Goal: Task Accomplishment & Management: Use online tool/utility

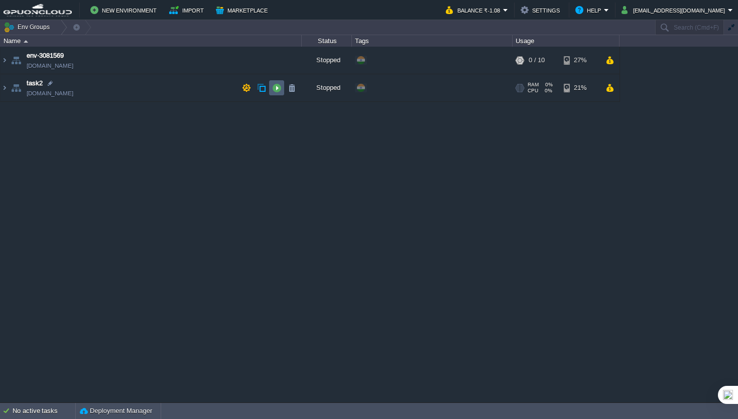
click at [276, 89] on button "button" at bounding box center [276, 87] width 9 height 9
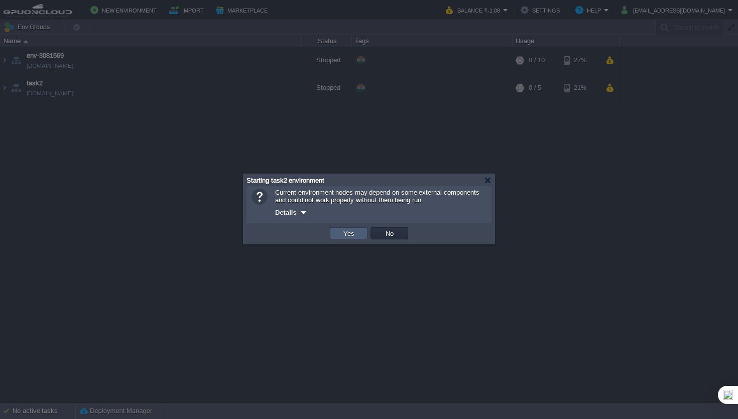
click at [356, 237] on button "Yes" at bounding box center [348, 233] width 17 height 9
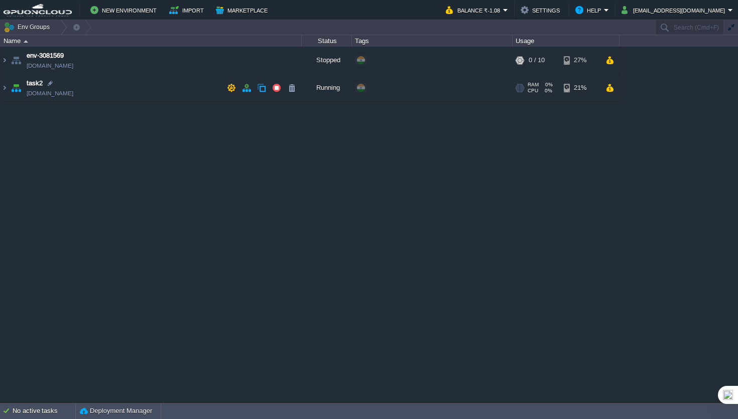
click at [174, 84] on td "task2 [DOMAIN_NAME]" at bounding box center [151, 88] width 301 height 28
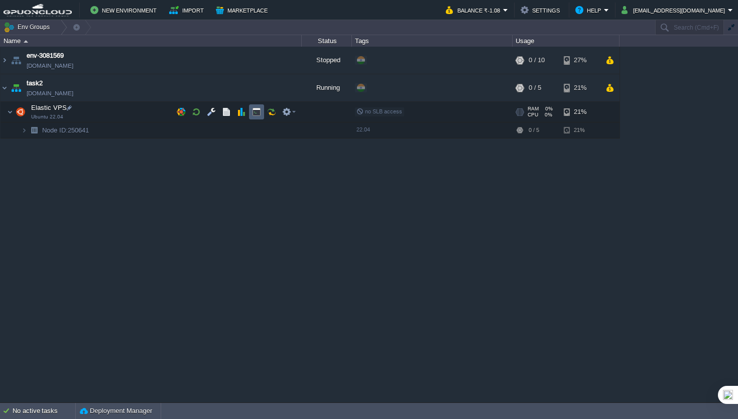
click at [255, 111] on button "button" at bounding box center [256, 111] width 9 height 9
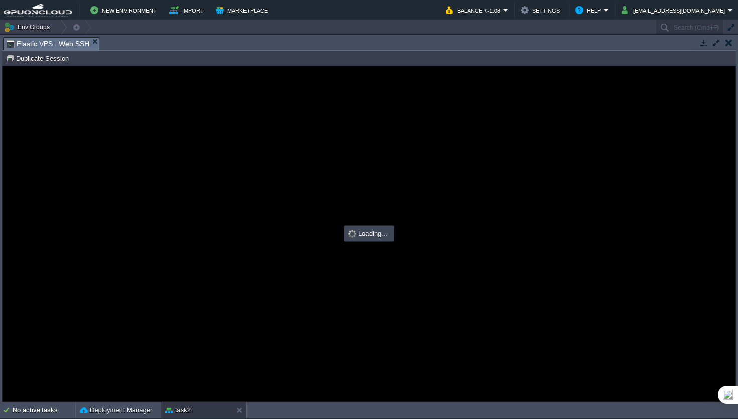
type input "#000000"
click at [181, 217] on div at bounding box center [369, 233] width 733 height 335
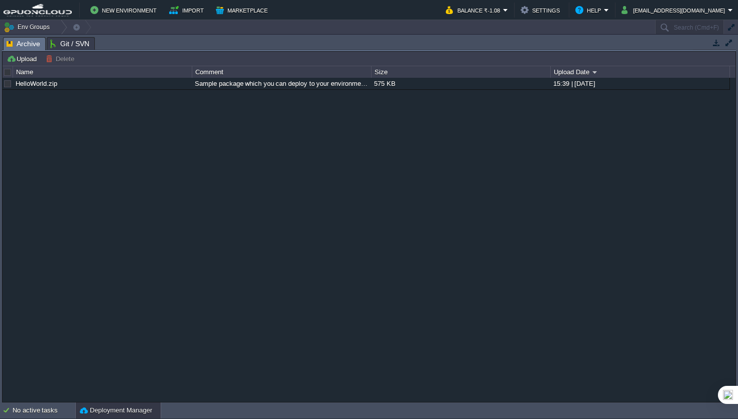
click at [732, 44] on button "button" at bounding box center [729, 42] width 9 height 9
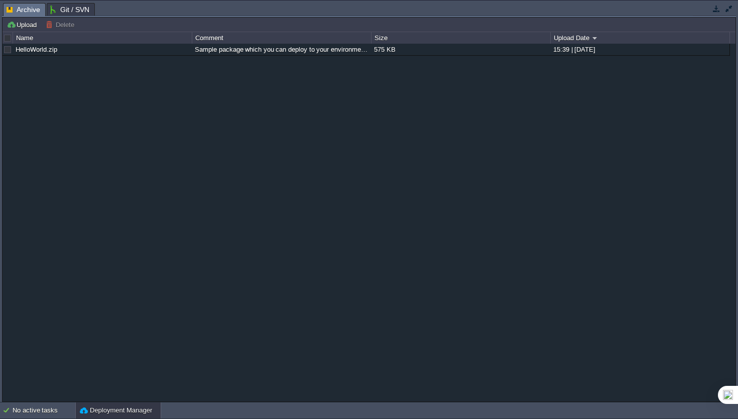
click at [732, 44] on div "HelloWorld.zip Sample package which you can deploy to your environment. Feel fr…" at bounding box center [369, 222] width 733 height 357
click at [731, 6] on button "button" at bounding box center [729, 8] width 9 height 9
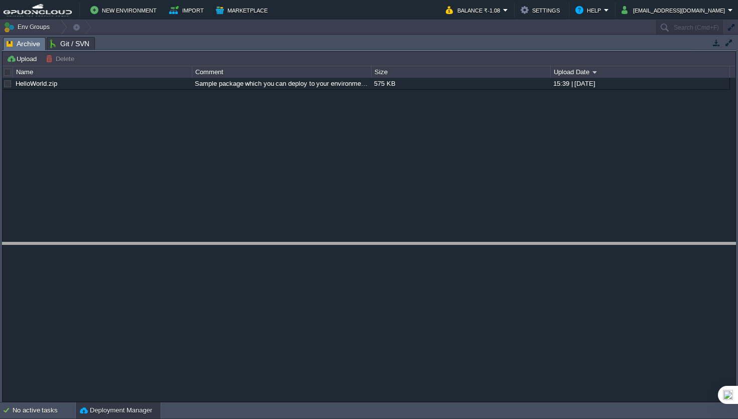
drag, startPoint x: 403, startPoint y: 37, endPoint x: 377, endPoint y: 242, distance: 206.5
click at [378, 242] on body "New Environment Import Marketplace Bonus ₹0.00 Upgrade Account Balance ₹-1.08 S…" at bounding box center [369, 209] width 738 height 419
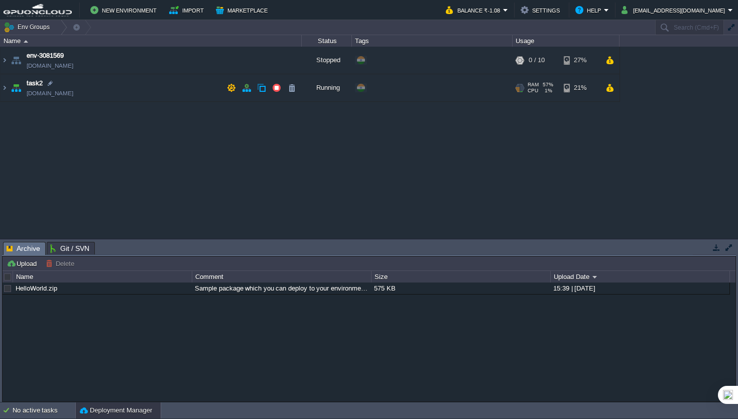
click at [183, 85] on td "task2 [DOMAIN_NAME]" at bounding box center [151, 88] width 301 height 28
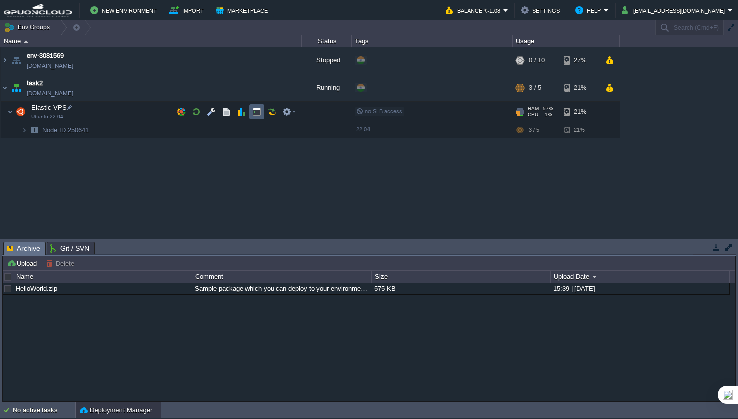
click at [257, 113] on button "button" at bounding box center [256, 111] width 9 height 9
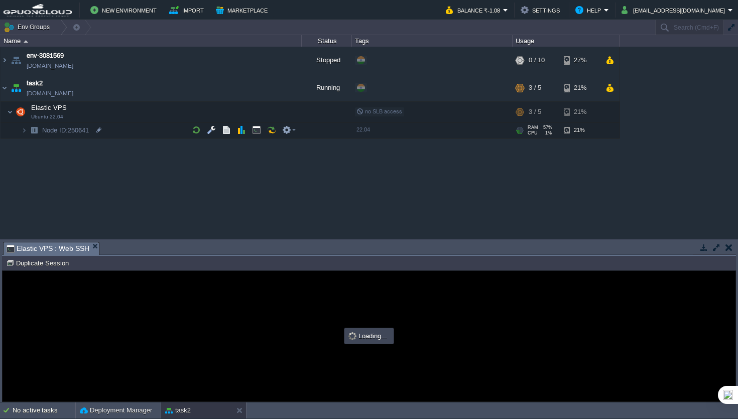
type input "#000000"
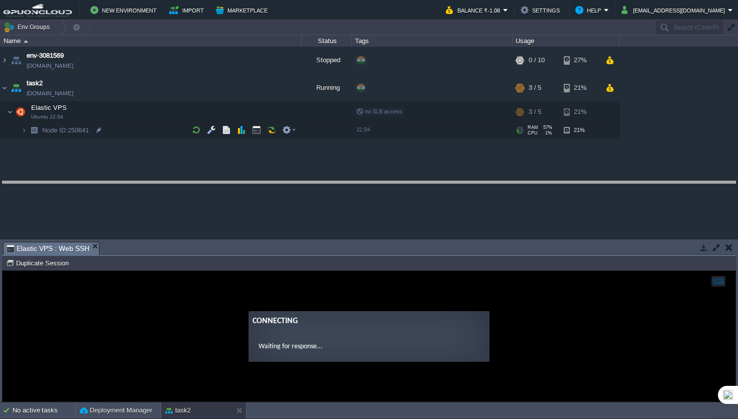
drag, startPoint x: 365, startPoint y: 251, endPoint x: 374, endPoint y: 189, distance: 62.0
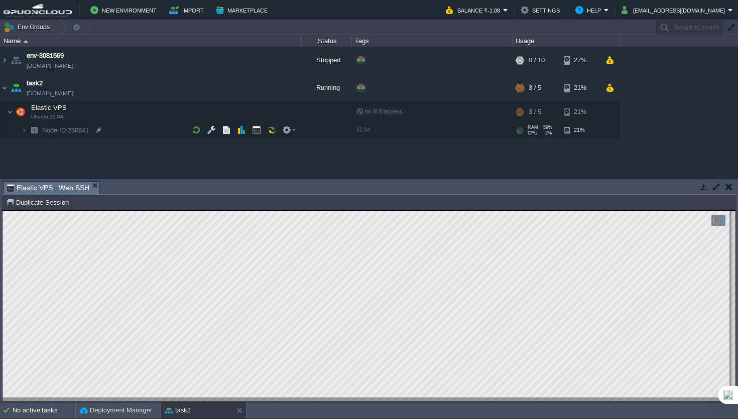
click at [3, 210] on html "Copy: Cmd + C Paste: Cmd + V Settings: Ctrl + Shift + Alt 0" at bounding box center [369, 210] width 733 height 0
type textarea "root@node250641-env-1935601:/usr/local/bin# maintenance.sh 17 18 -bash: /usr/lo…"
click at [40, 205] on button "Duplicate Session" at bounding box center [39, 202] width 66 height 9
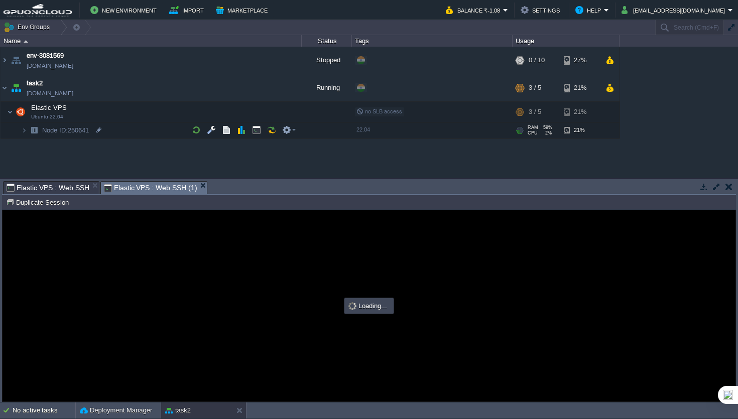
scroll to position [0, 0]
type input "#000000"
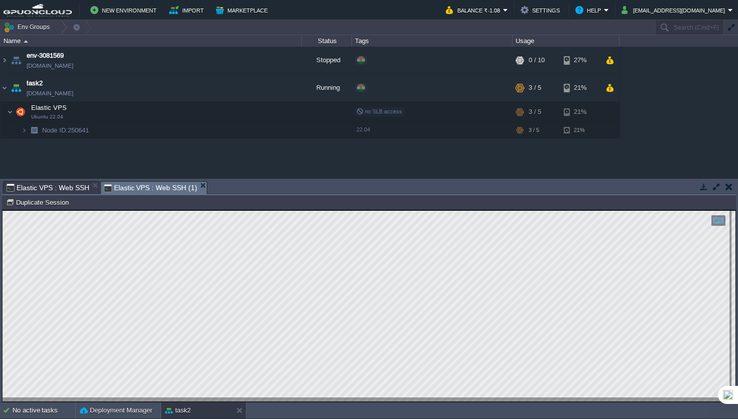
type textarea "root@node250641-env-1935601:~# cat /tmp/tomcat_monitor.log Maintenance window s…"
click at [61, 192] on span "Elastic VPS : Web SSH" at bounding box center [48, 188] width 83 height 12
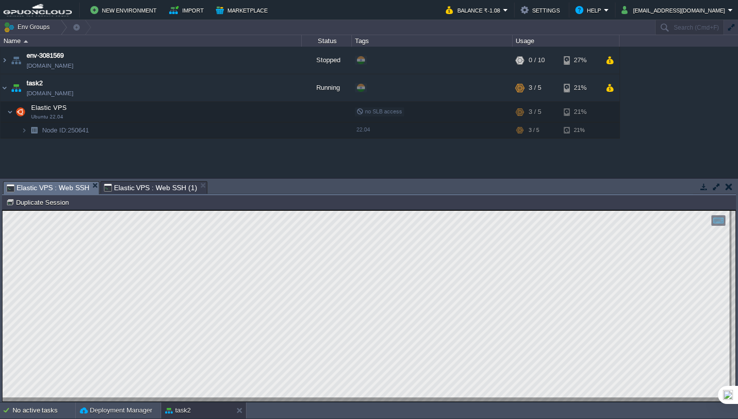
click at [166, 195] on div "Tasks Activity Log Archive Git / SVN Elastic VPS : Web SSH Elastic VPS : Web SS…" at bounding box center [369, 188] width 734 height 15
click at [157, 192] on span "Elastic VPS : Web SSH (1)" at bounding box center [150, 188] width 93 height 12
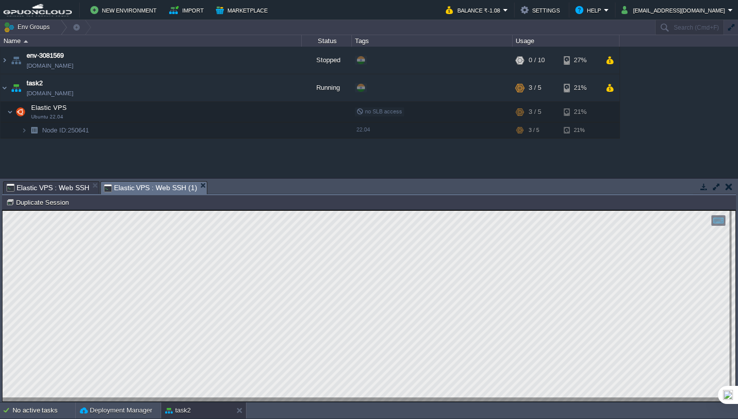
click at [157, 192] on span "Elastic VPS : Web SSH (1)" at bounding box center [150, 188] width 93 height 13
click at [166, 403] on div "task2" at bounding box center [196, 411] width 71 height 16
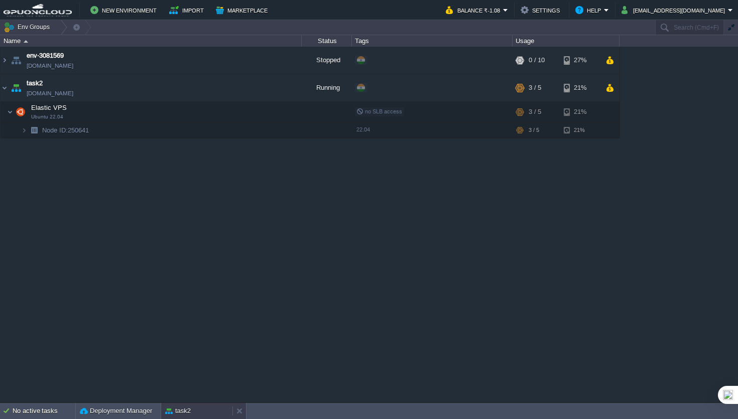
click at [187, 419] on div "task2" at bounding box center [196, 411] width 71 height 16
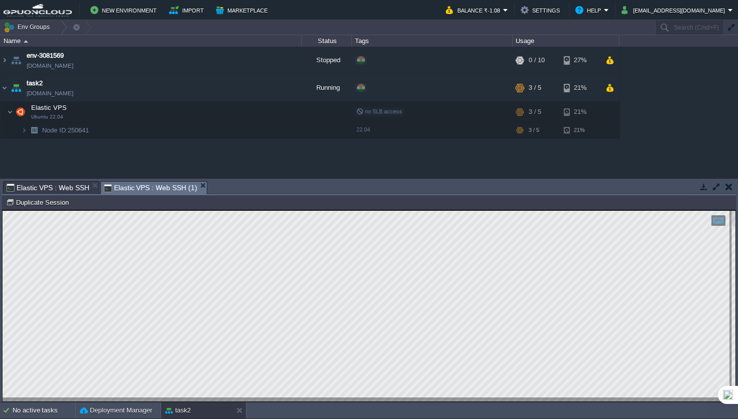
click at [63, 190] on span "Elastic VPS : Web SSH" at bounding box center [48, 188] width 83 height 12
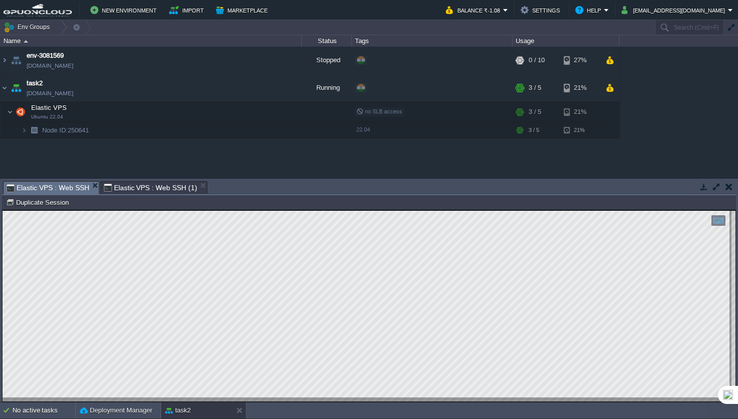
scroll to position [0, 0]
click at [716, 187] on button "button" at bounding box center [716, 186] width 9 height 9
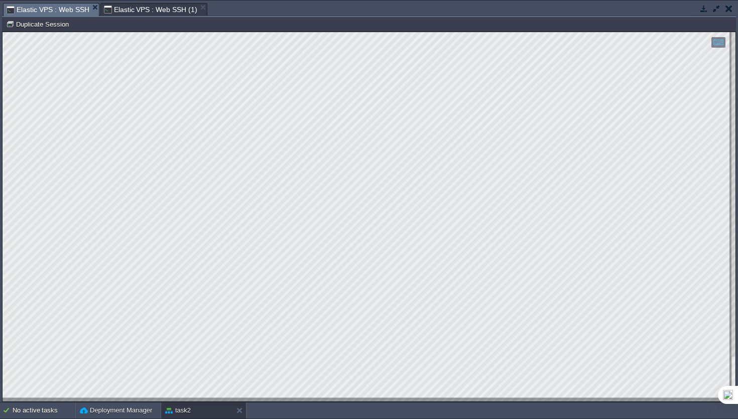
click at [736, 32] on html "Copy: Cmd + C Paste: Cmd + V Settings: Ctrl + Shift + Alt 0" at bounding box center [369, 32] width 733 height 0
click at [136, 15] on span "Elastic VPS : Web SSH (1)" at bounding box center [150, 10] width 93 height 12
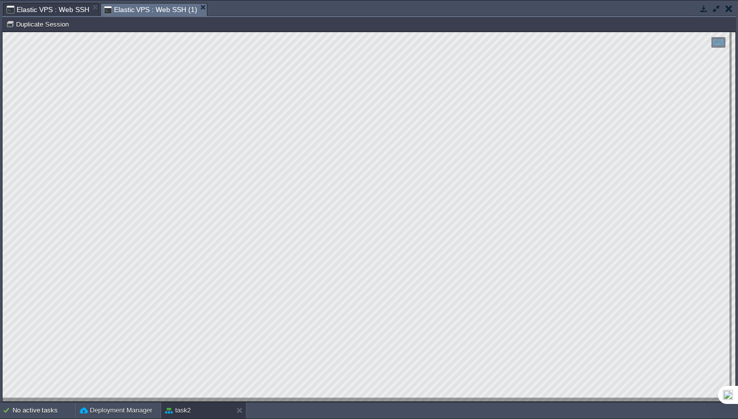
click at [42, 5] on span "Elastic VPS : Web SSH" at bounding box center [48, 10] width 83 height 12
